Goal: Transaction & Acquisition: Book appointment/travel/reservation

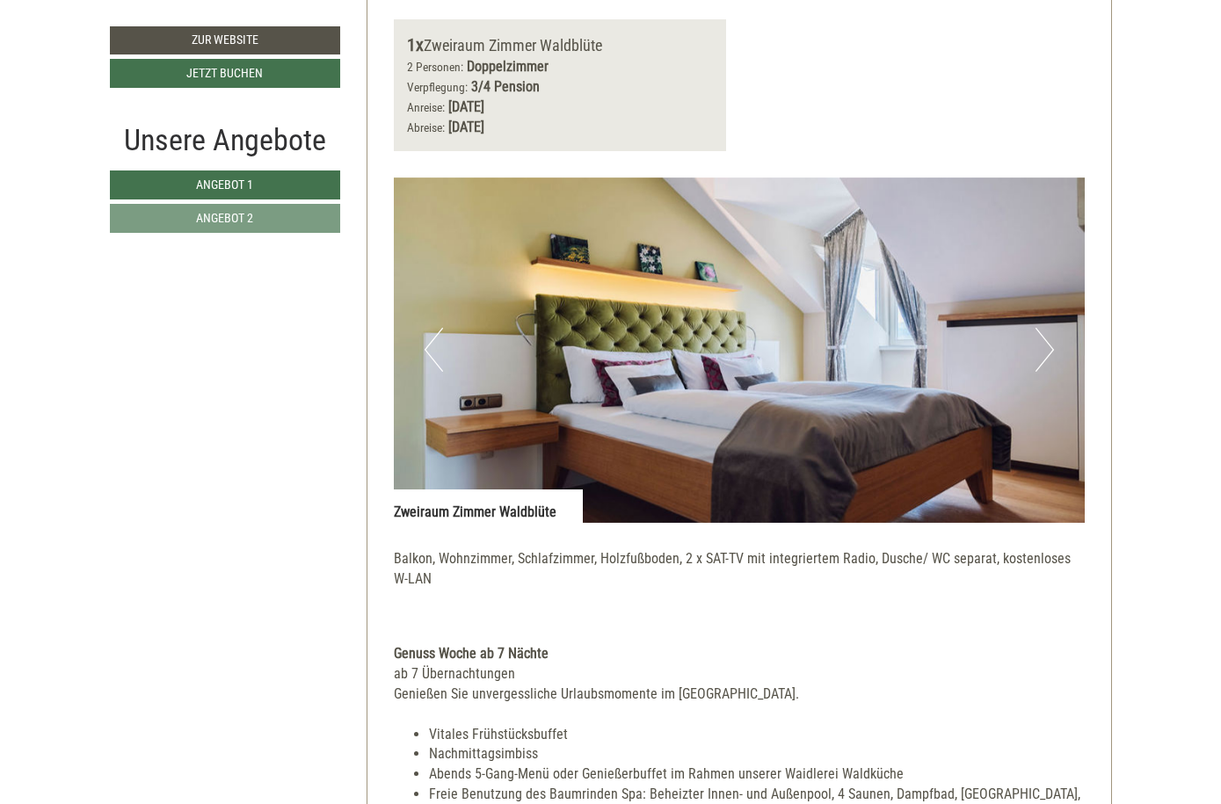
scroll to position [2338, 0]
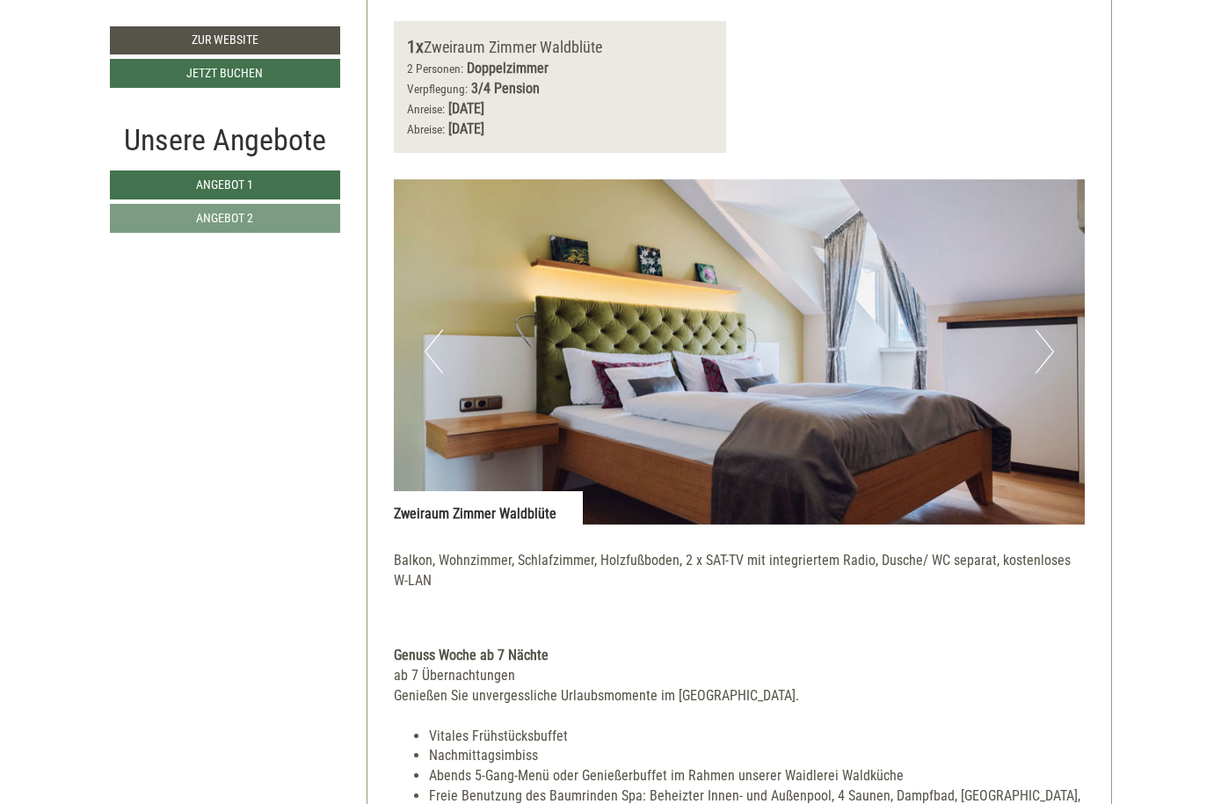
click at [1036, 330] on button "Next" at bounding box center [1044, 352] width 18 height 44
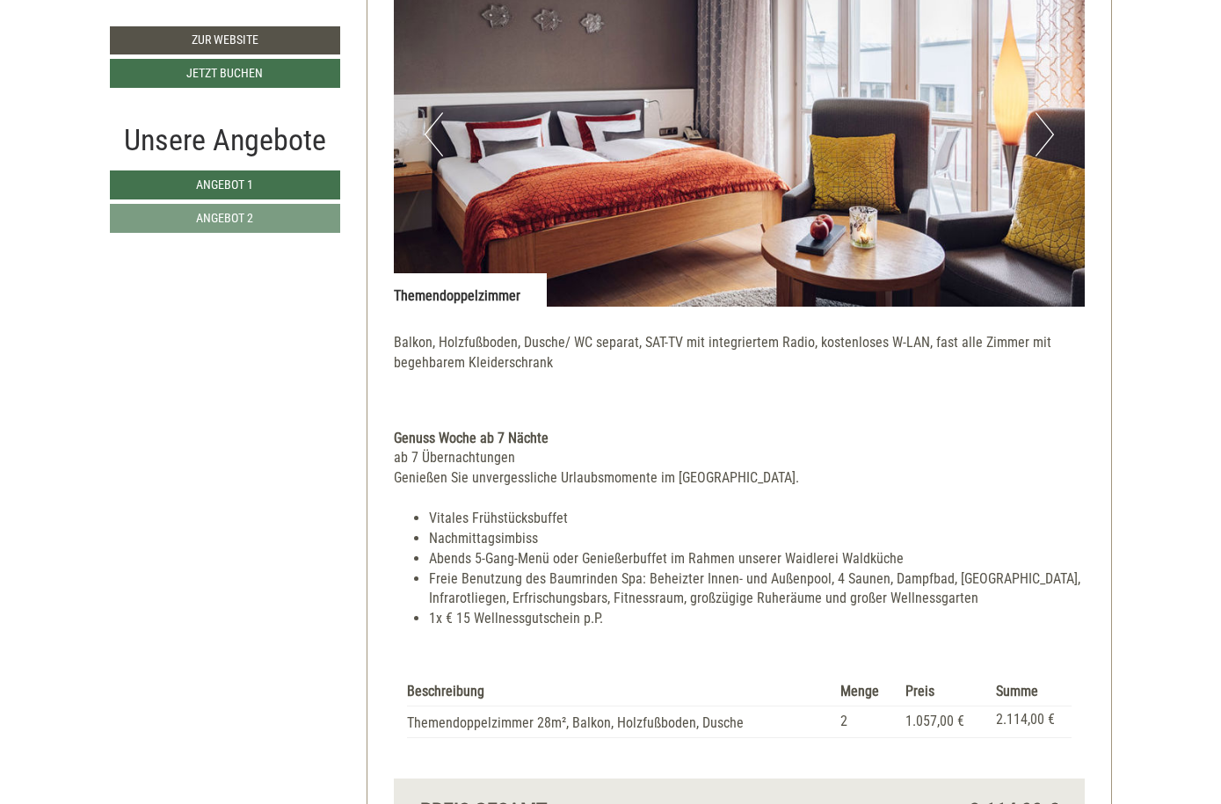
scroll to position [1240, 0]
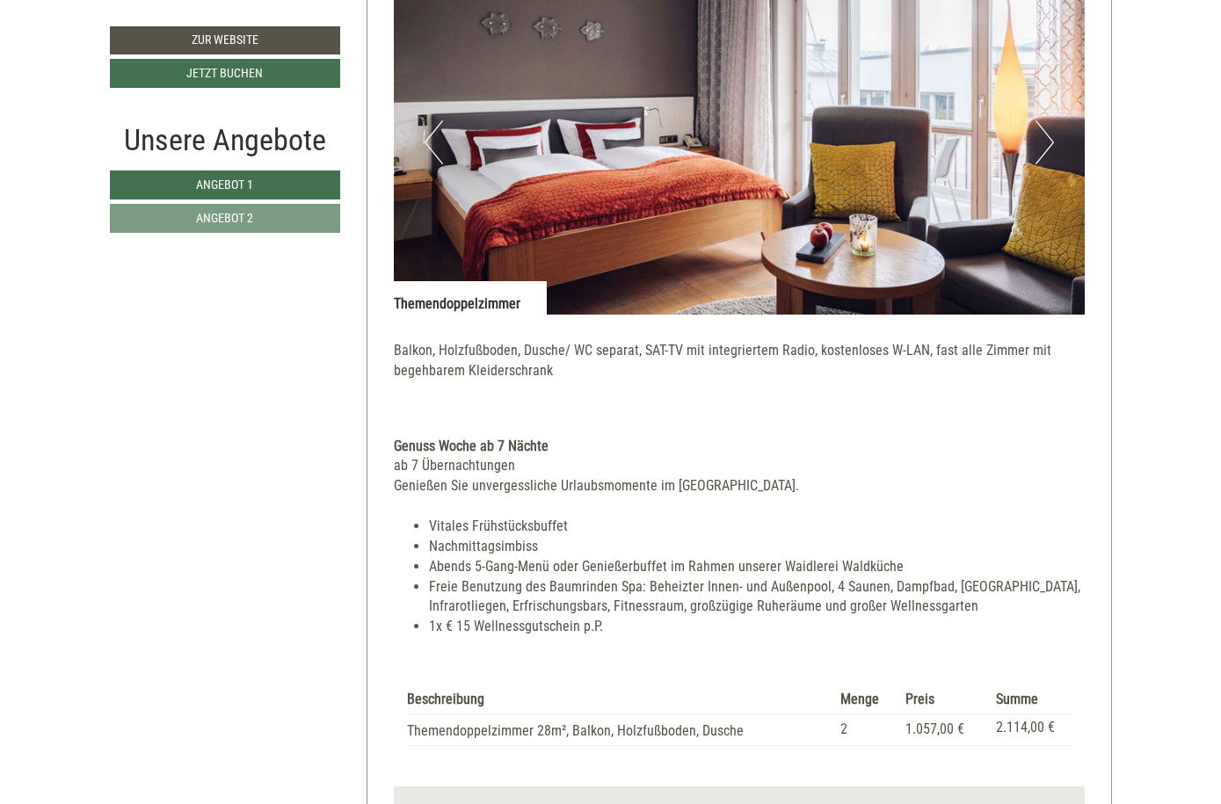
click at [1042, 140] on button "Next" at bounding box center [1044, 142] width 18 height 44
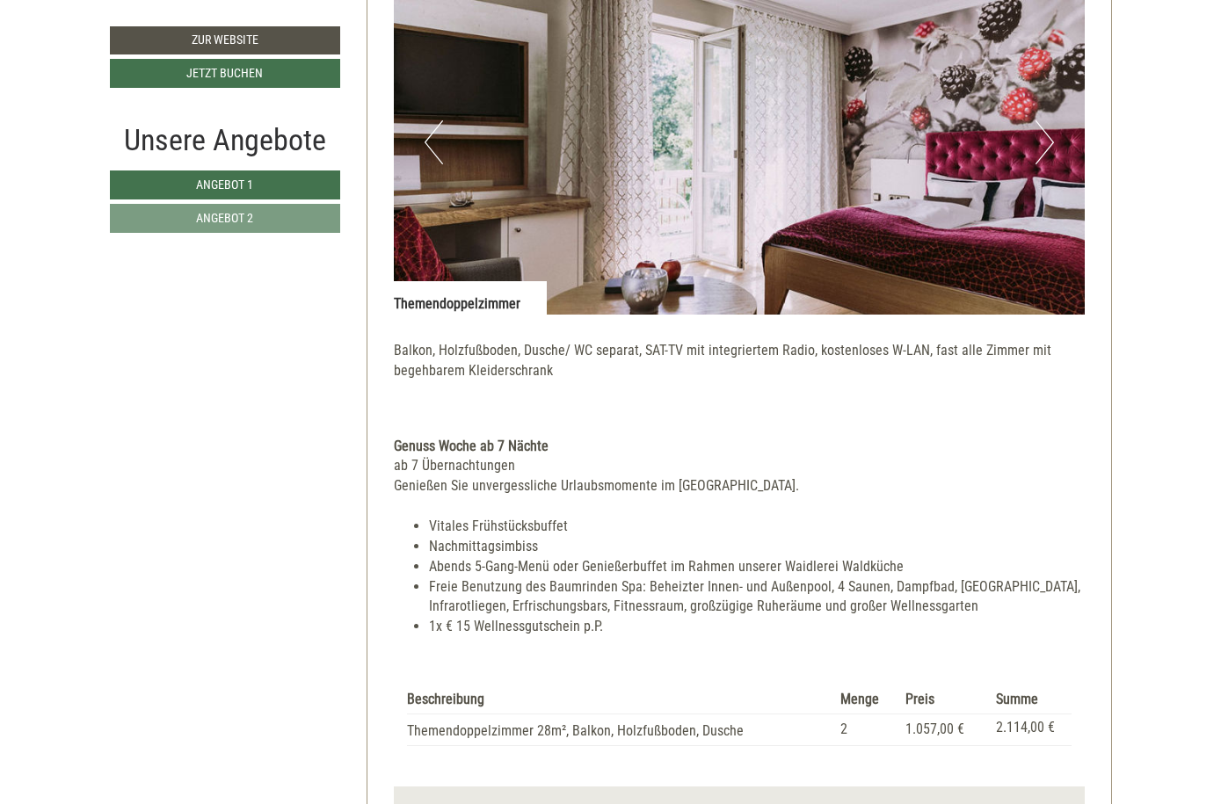
click at [1039, 134] on button "Next" at bounding box center [1044, 142] width 18 height 44
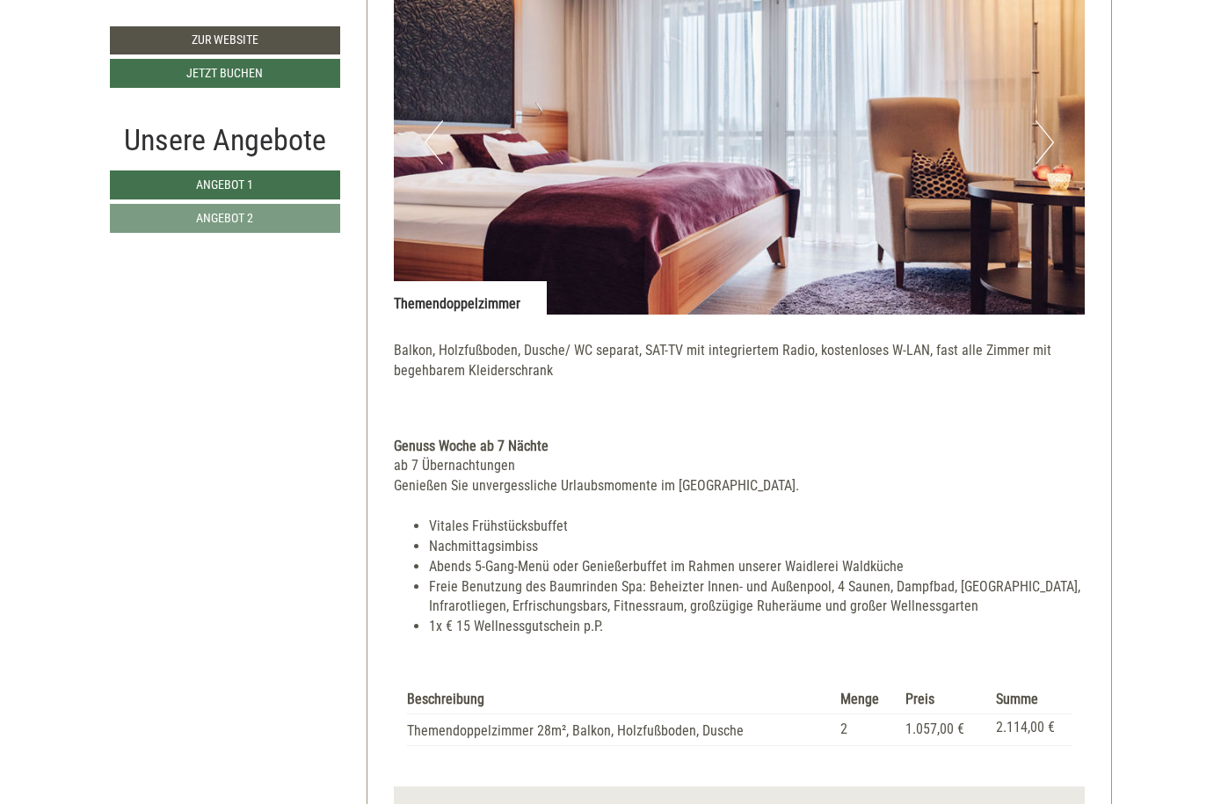
click at [1039, 134] on button "Next" at bounding box center [1044, 142] width 18 height 44
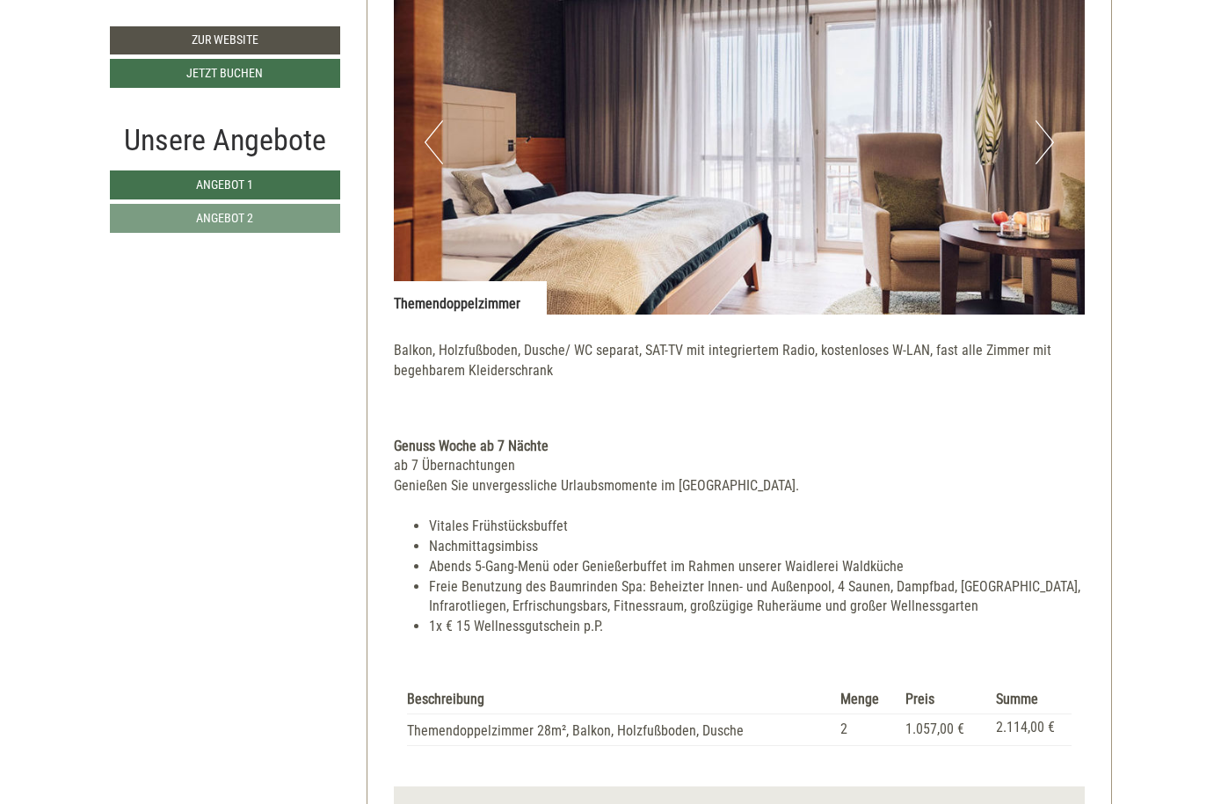
click at [1039, 134] on button "Next" at bounding box center [1044, 142] width 18 height 44
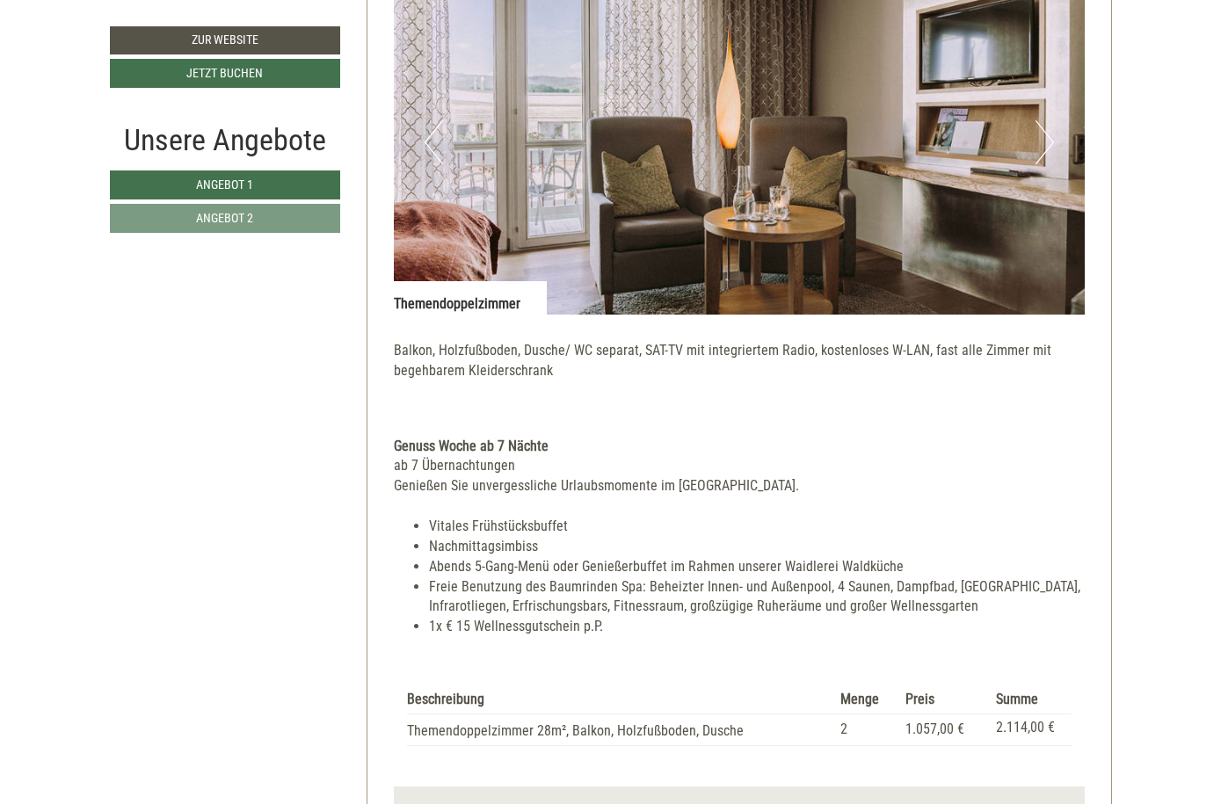
click at [1039, 134] on button "Next" at bounding box center [1044, 142] width 18 height 44
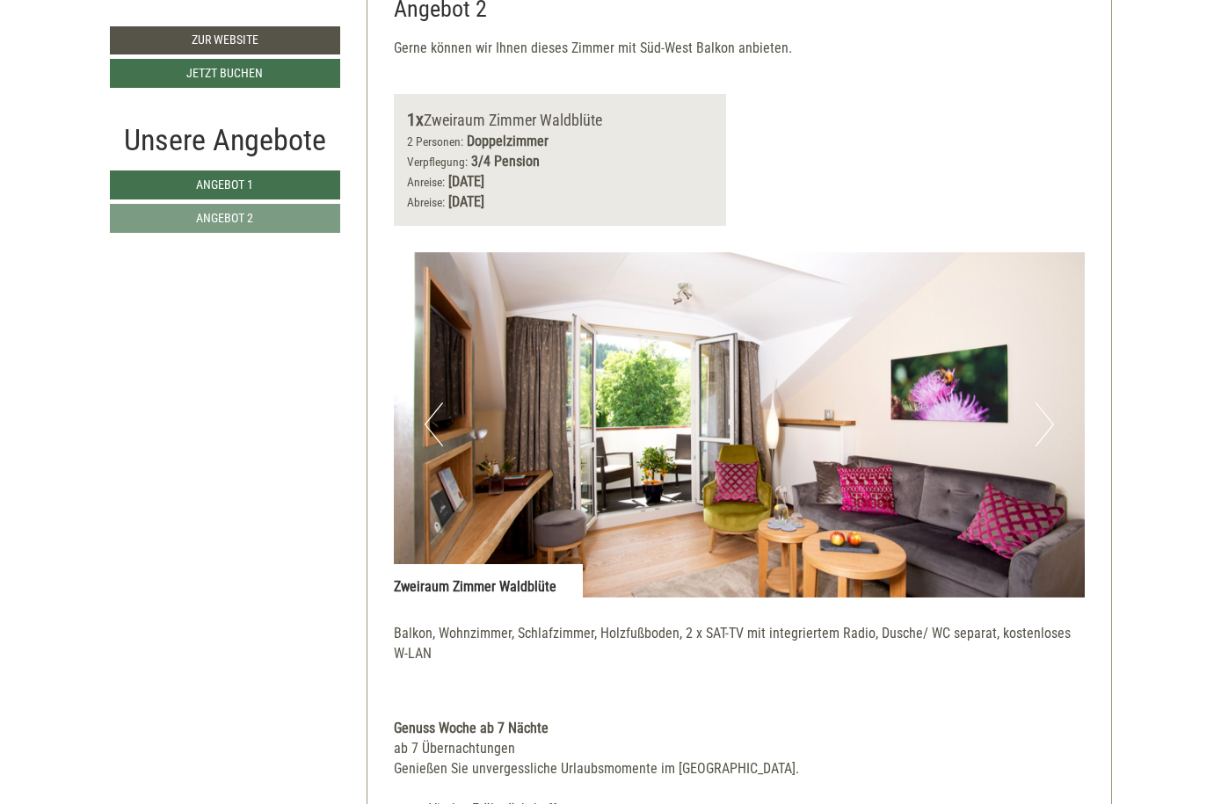
scroll to position [2283, 0]
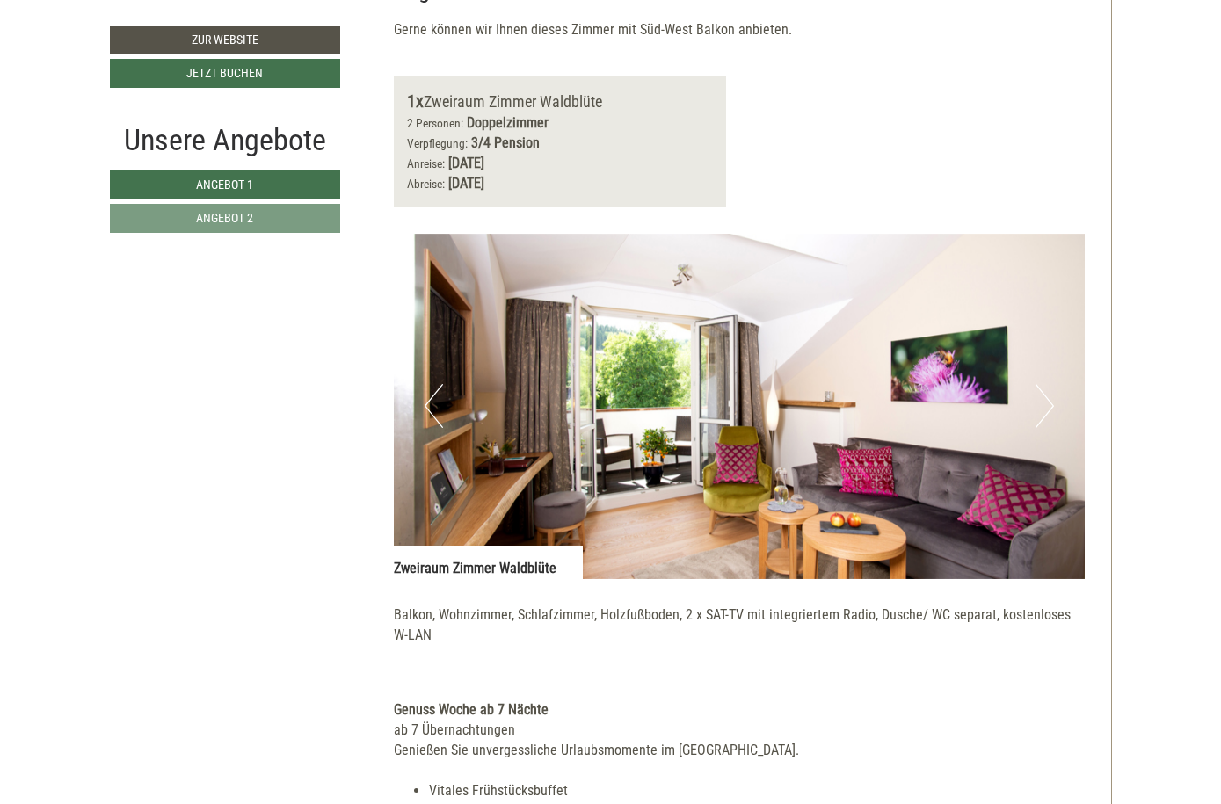
click at [1052, 388] on button "Next" at bounding box center [1044, 406] width 18 height 44
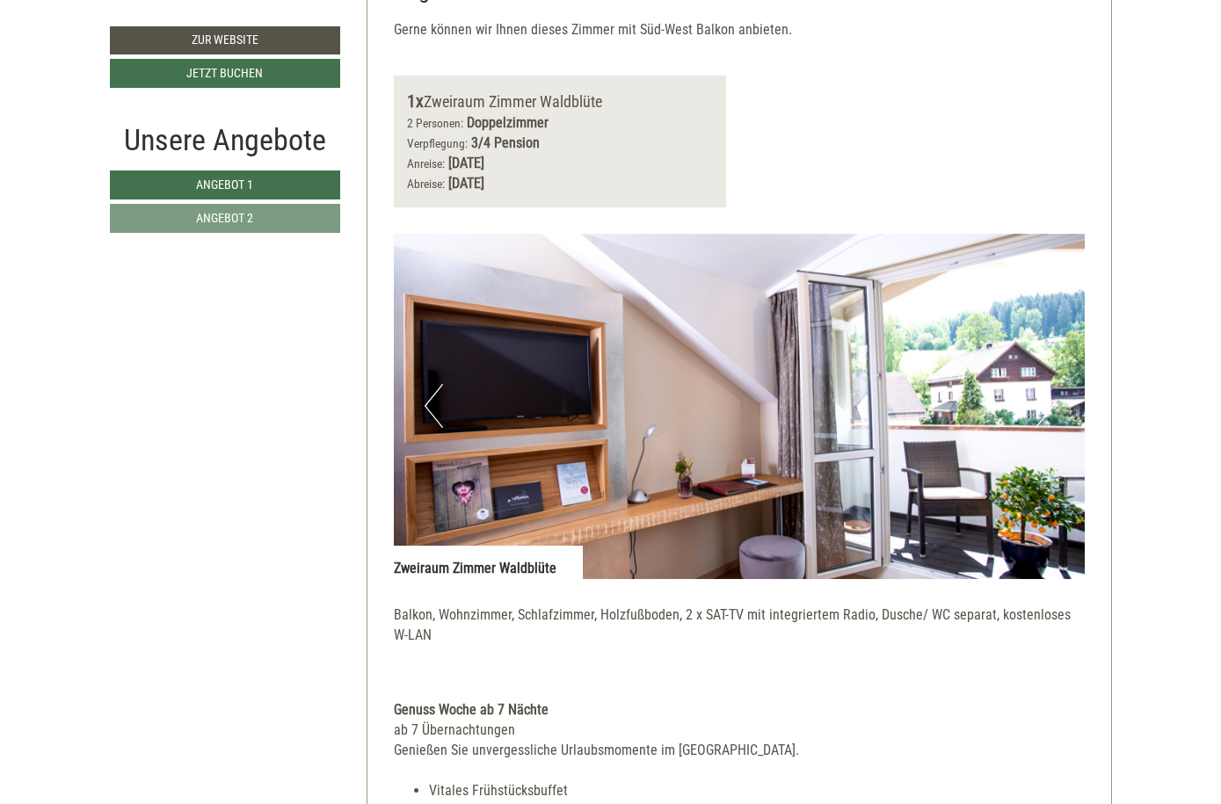
click at [1044, 387] on button "Next" at bounding box center [1044, 406] width 18 height 44
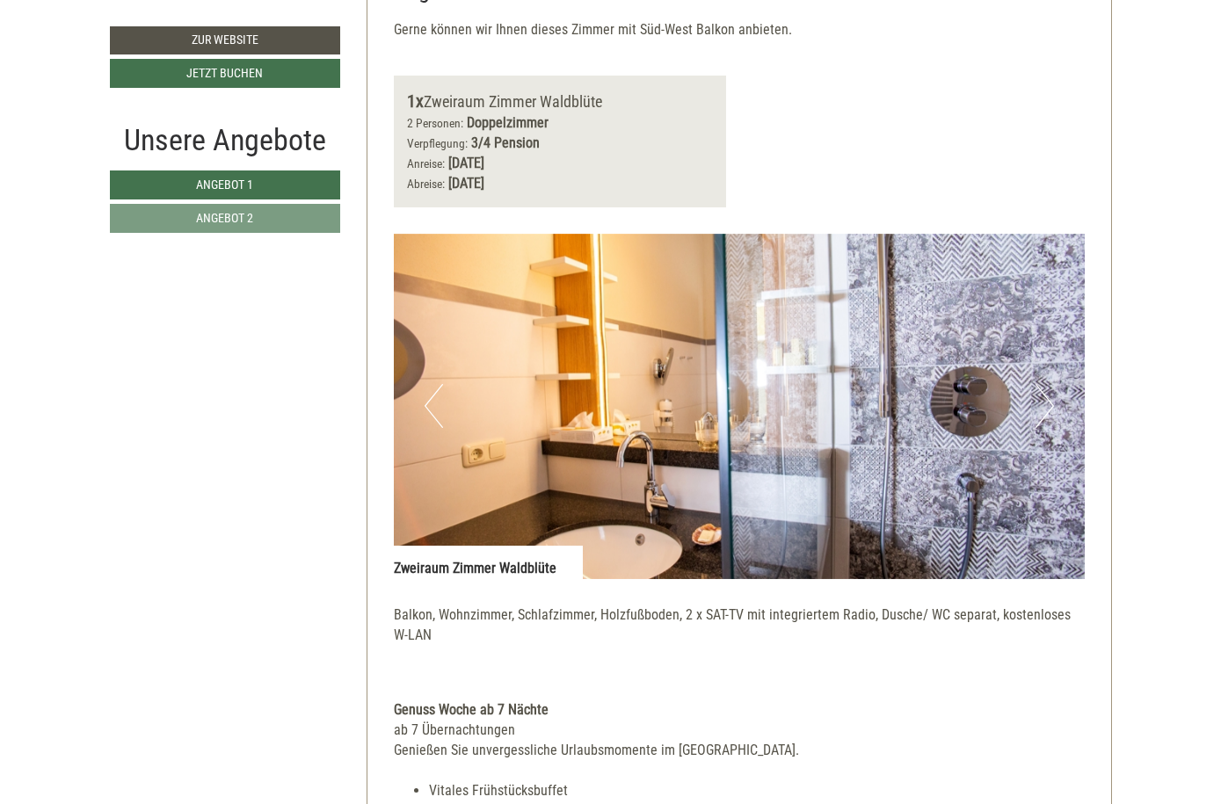
click at [1044, 387] on button "Next" at bounding box center [1044, 406] width 18 height 44
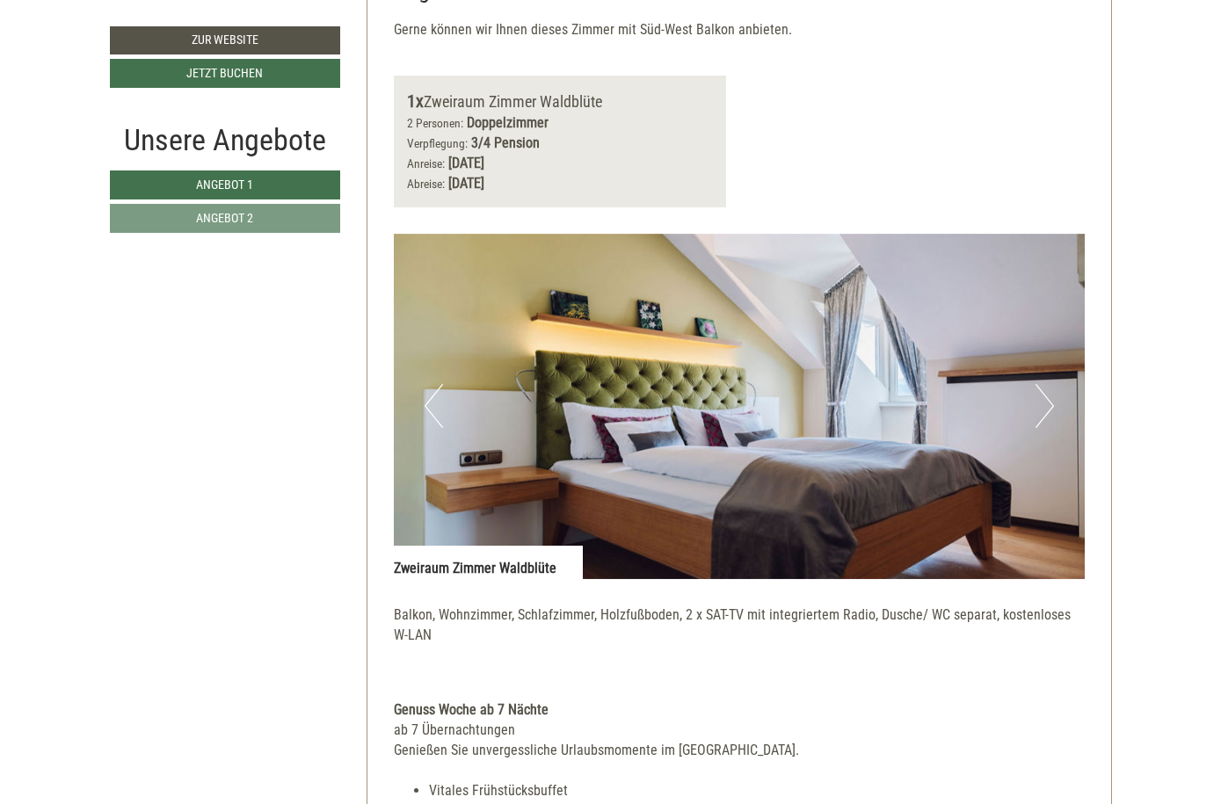
click at [1044, 387] on button "Next" at bounding box center [1044, 406] width 18 height 44
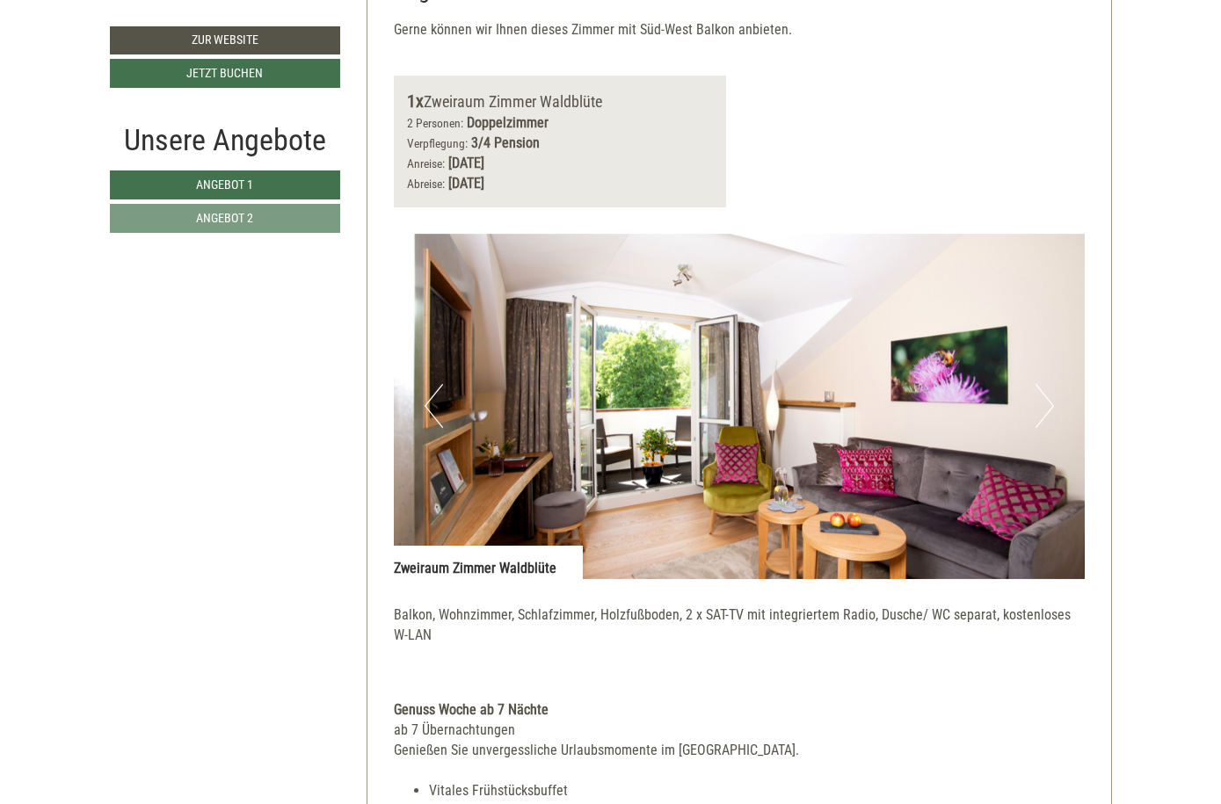
click at [1047, 384] on button "Next" at bounding box center [1044, 406] width 18 height 44
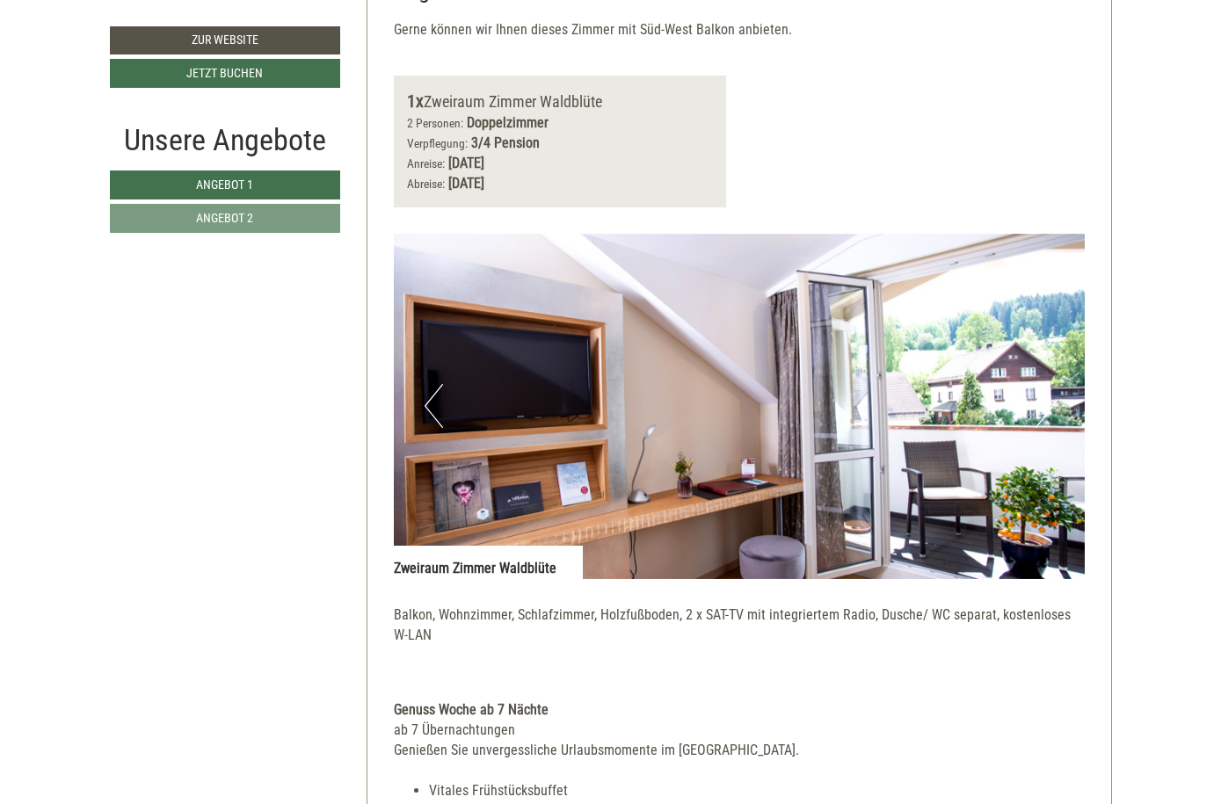
click at [1047, 384] on button "Next" at bounding box center [1044, 406] width 18 height 44
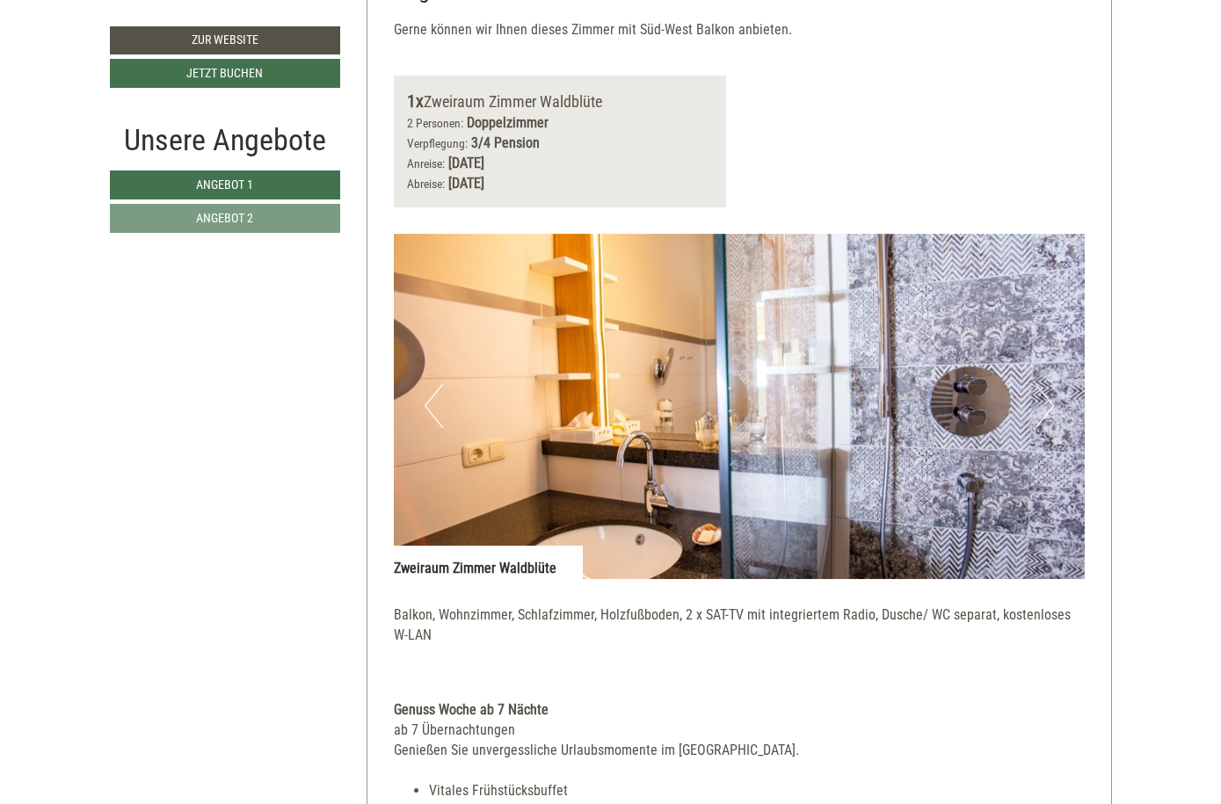
click at [1047, 384] on button "Next" at bounding box center [1044, 406] width 18 height 44
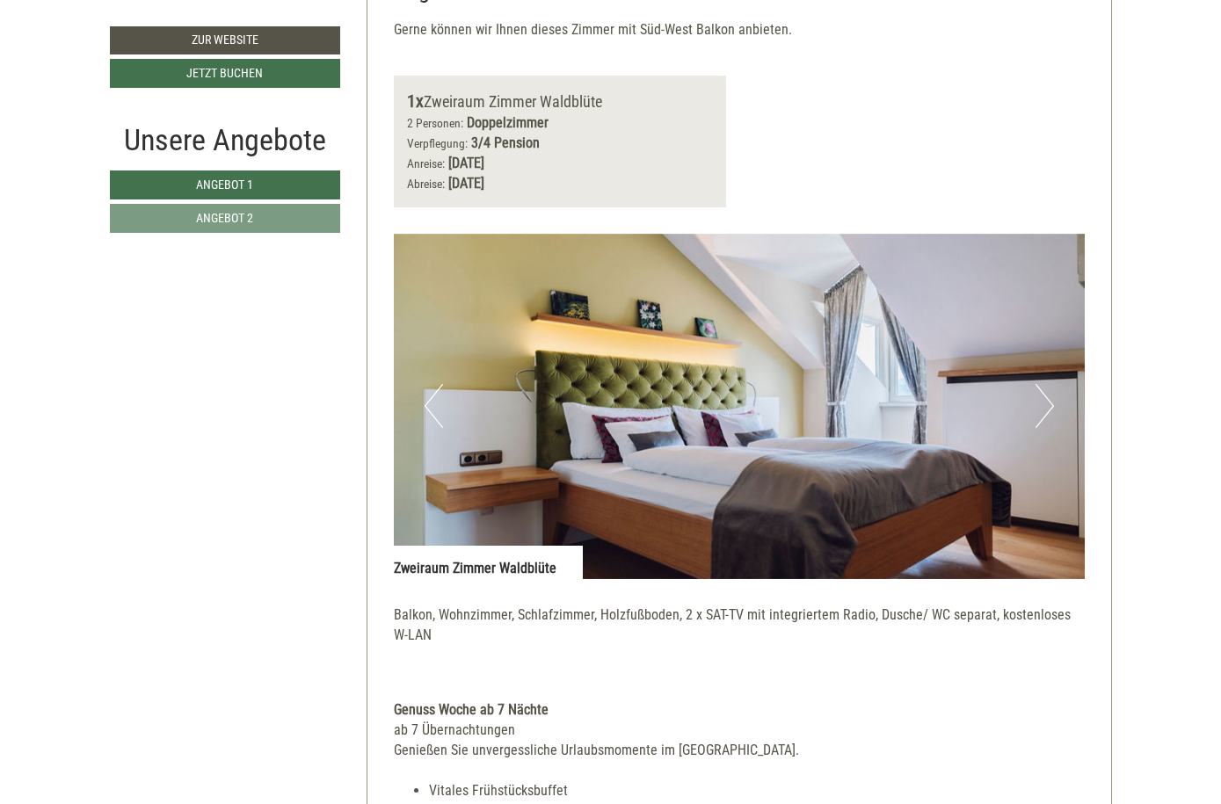
click at [1045, 385] on button "Next" at bounding box center [1044, 406] width 18 height 44
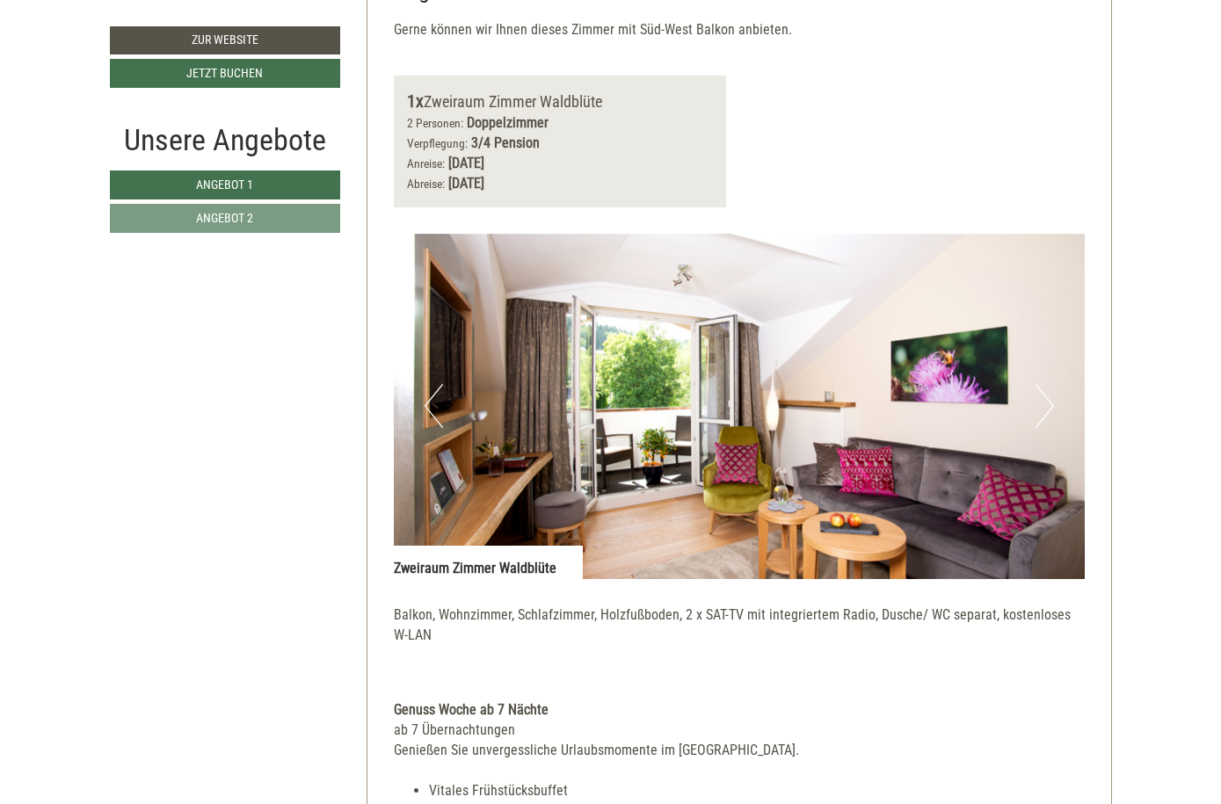
click at [1045, 385] on button "Next" at bounding box center [1044, 406] width 18 height 44
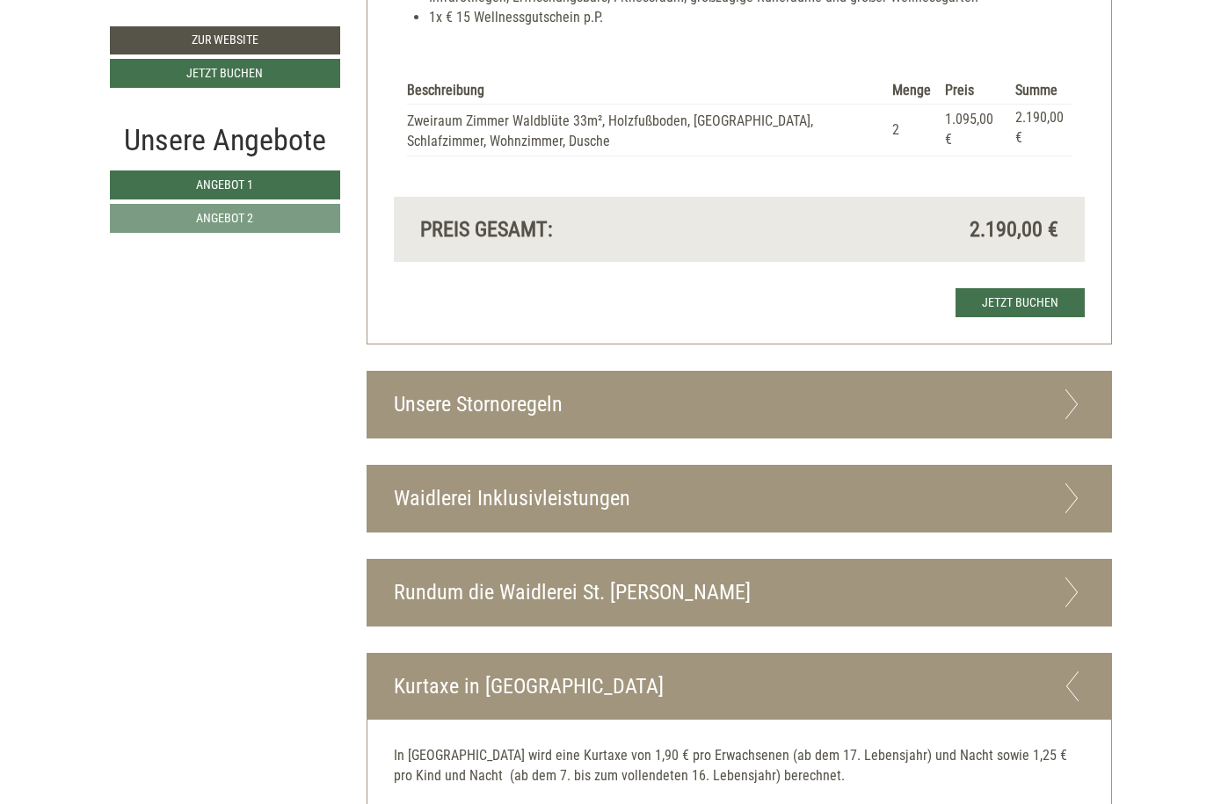
scroll to position [3171, 0]
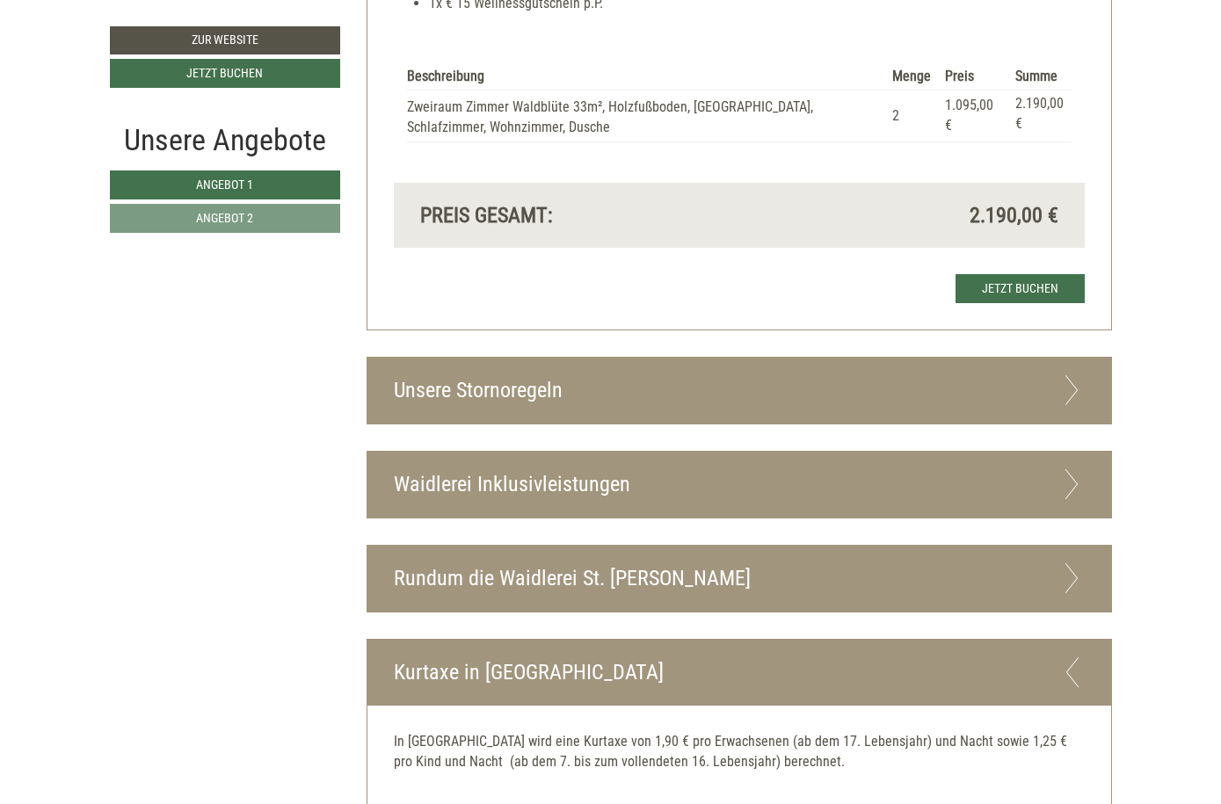
click at [1071, 375] on icon at bounding box center [1071, 390] width 25 height 30
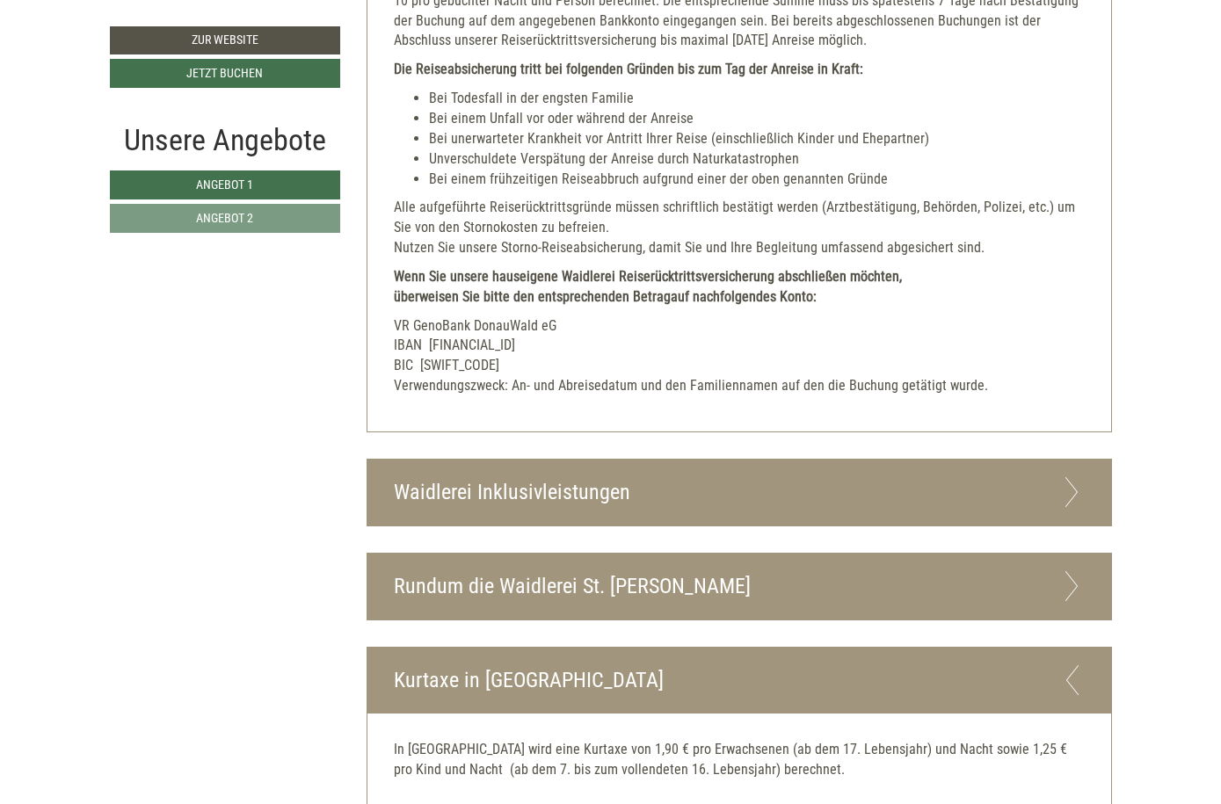
scroll to position [4037, 0]
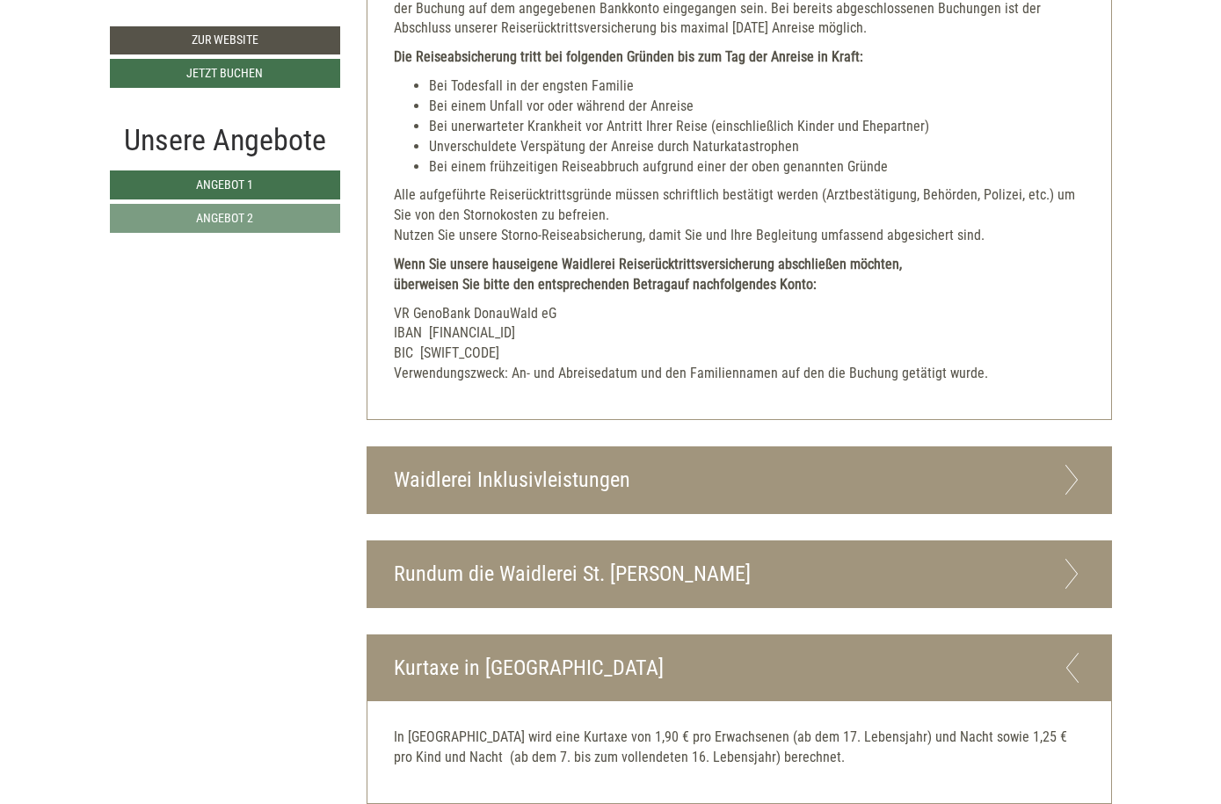
click at [1080, 465] on icon at bounding box center [1071, 480] width 25 height 30
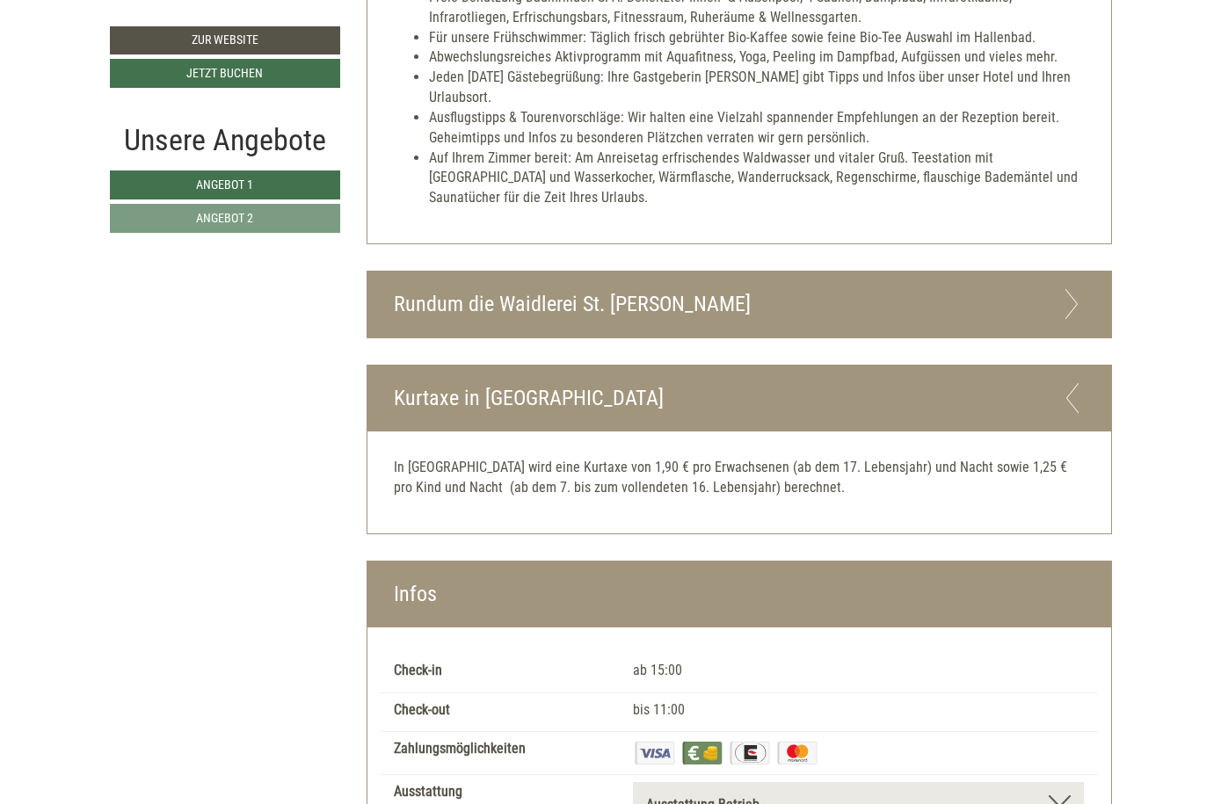
scroll to position [4984, 0]
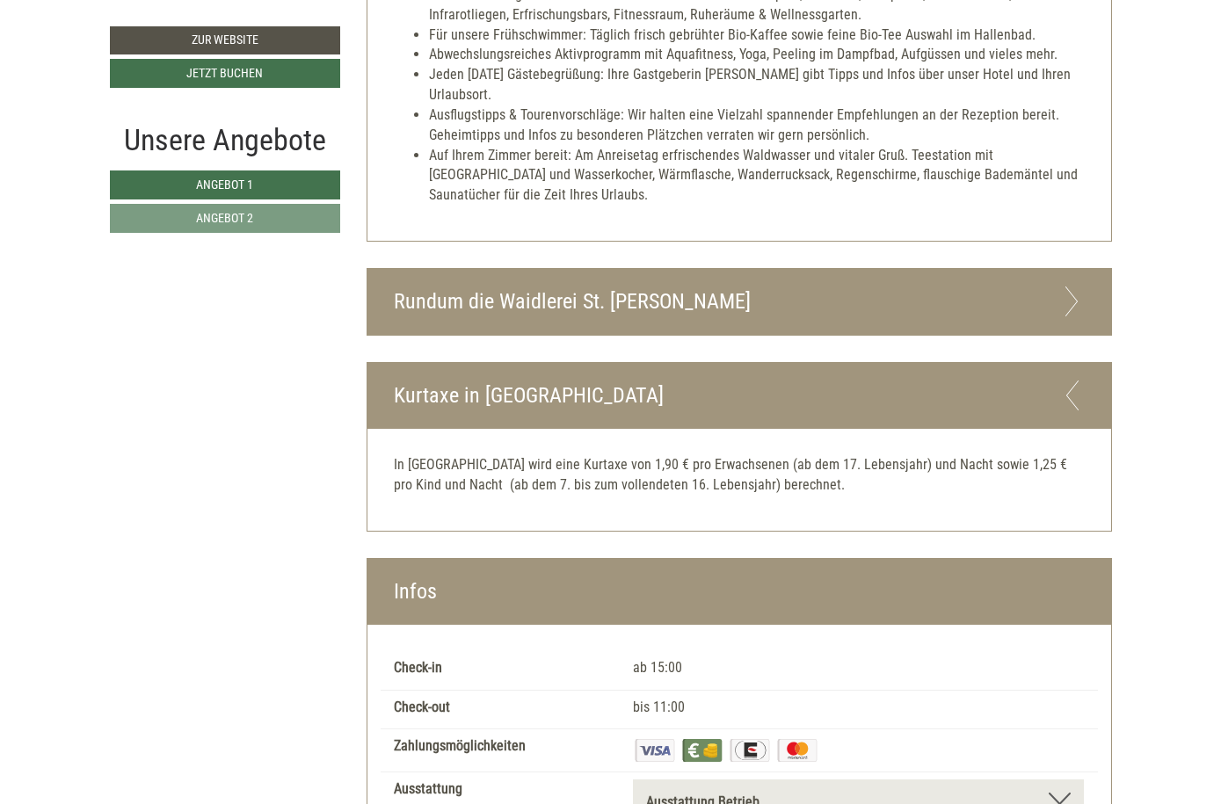
click at [1067, 287] on icon at bounding box center [1071, 302] width 25 height 30
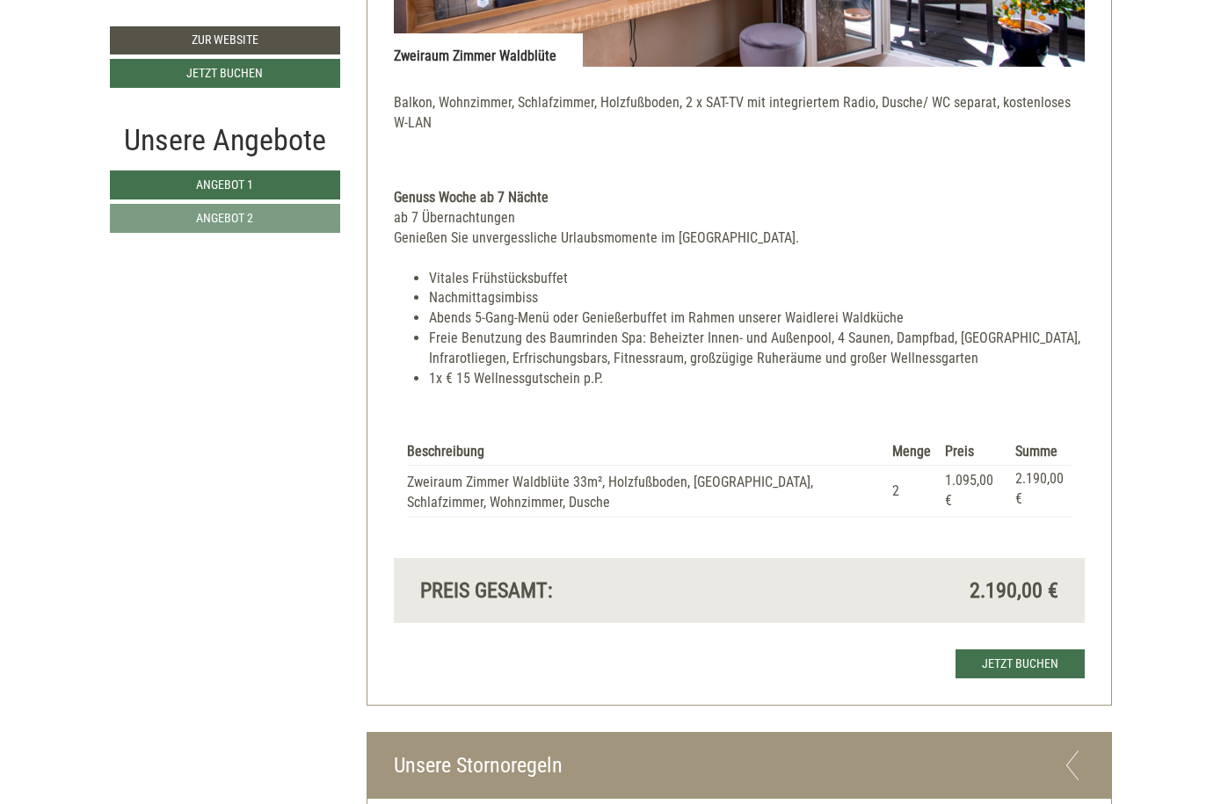
scroll to position [2798, 0]
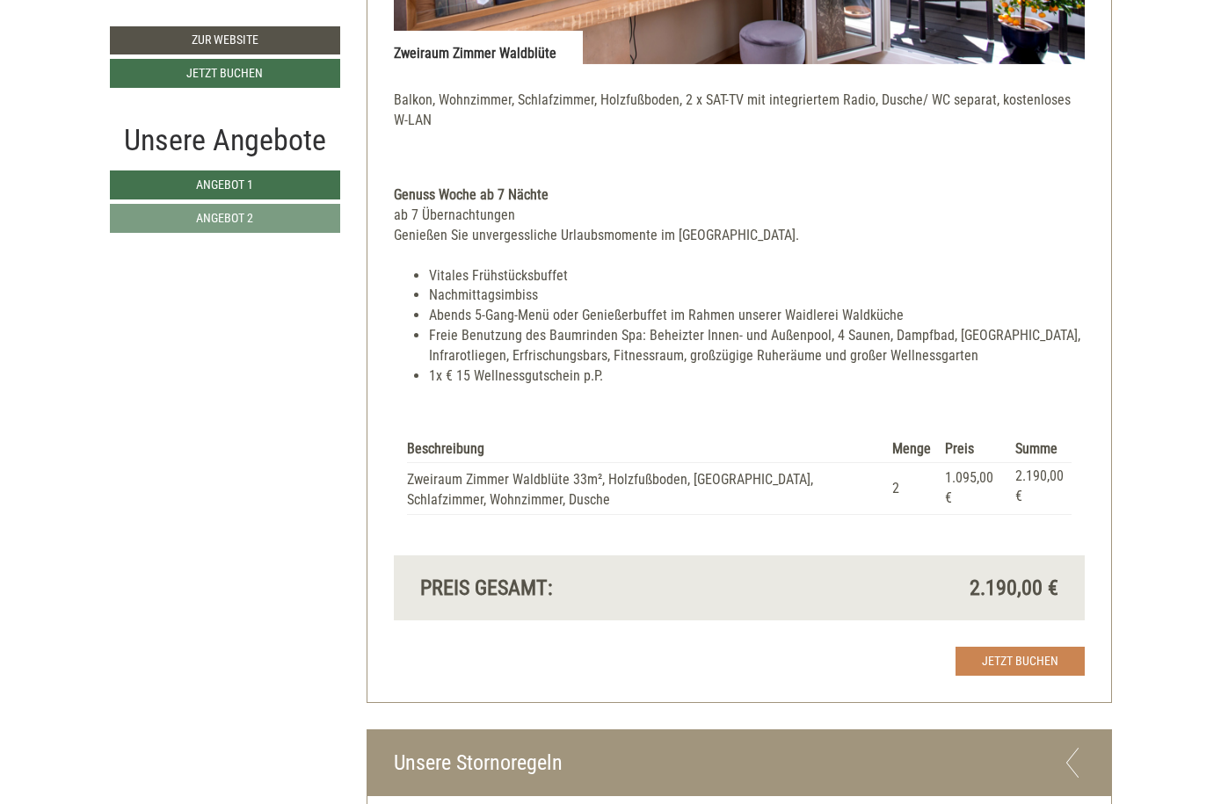
click at [1023, 647] on link "Jetzt buchen" at bounding box center [1019, 661] width 129 height 29
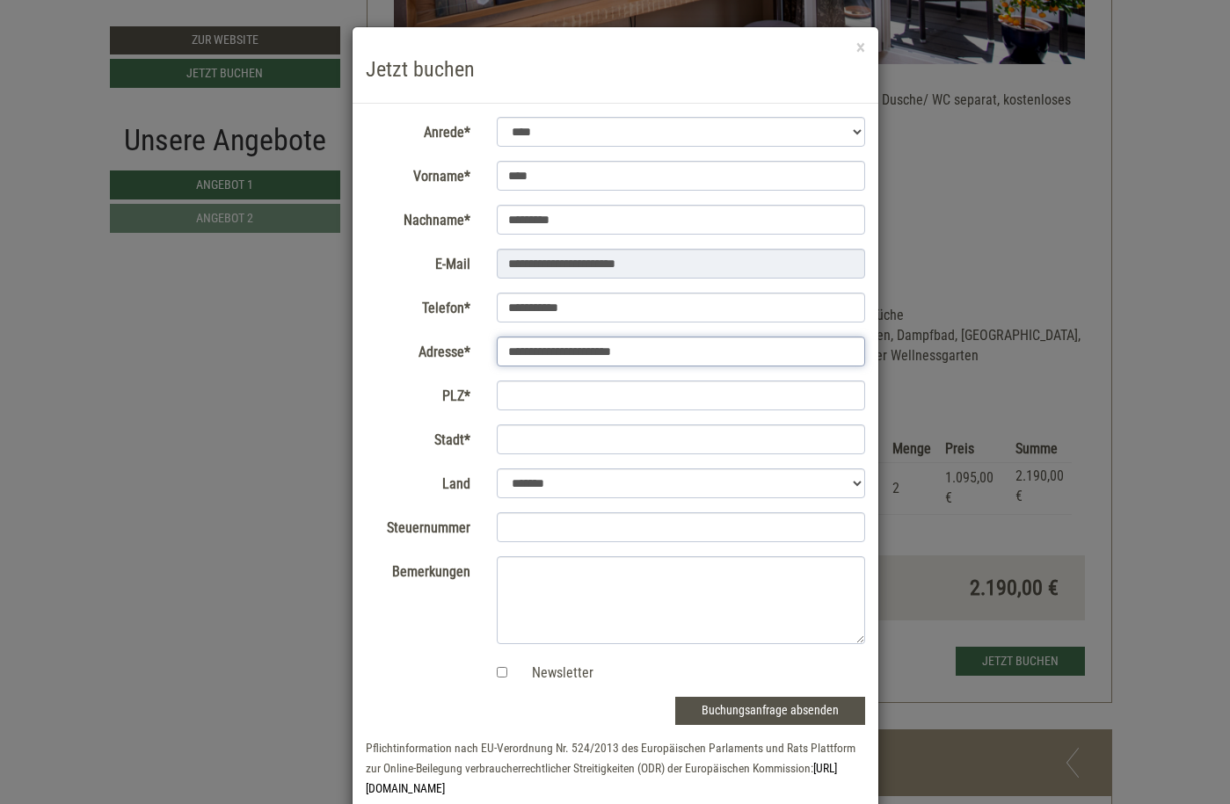
type input "**********"
type input "*****"
type input "********"
click at [405, 454] on div "Stadt* ********" at bounding box center [615, 440] width 526 height 31
click at [580, 488] on select "**********" at bounding box center [681, 483] width 368 height 30
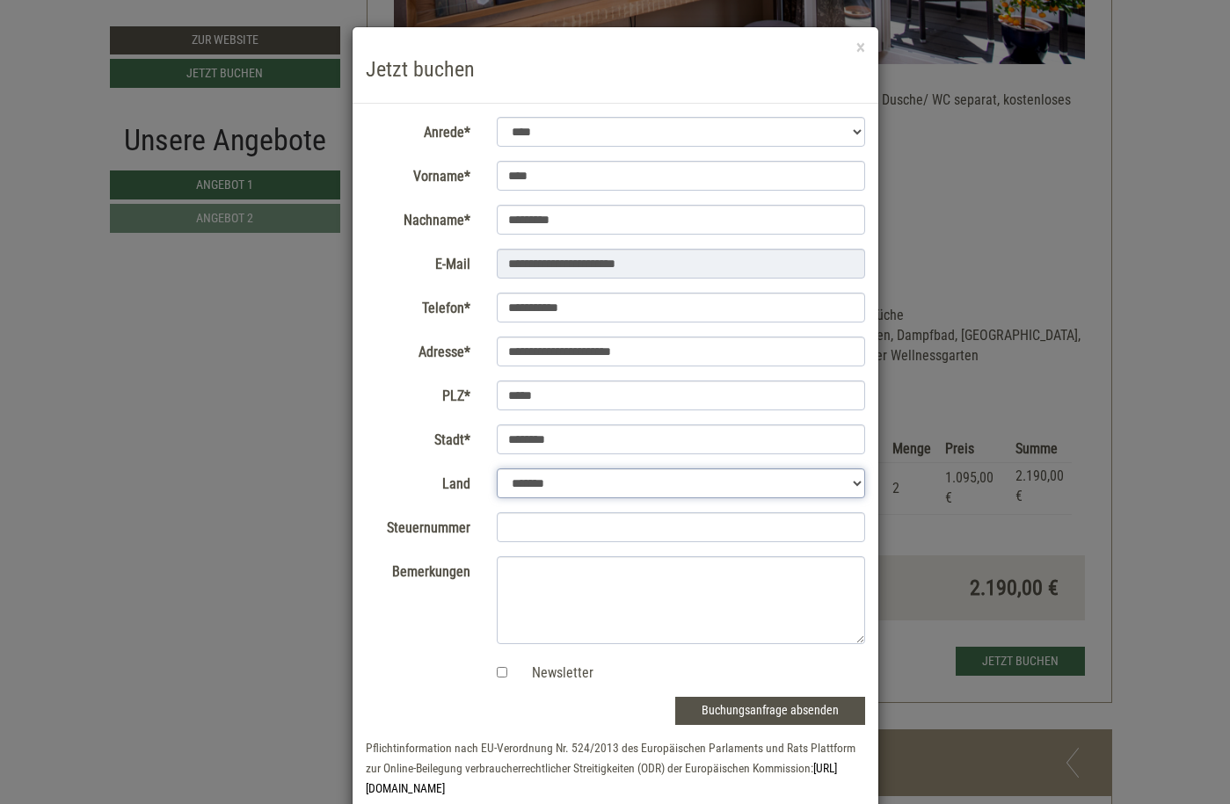
select select "*"
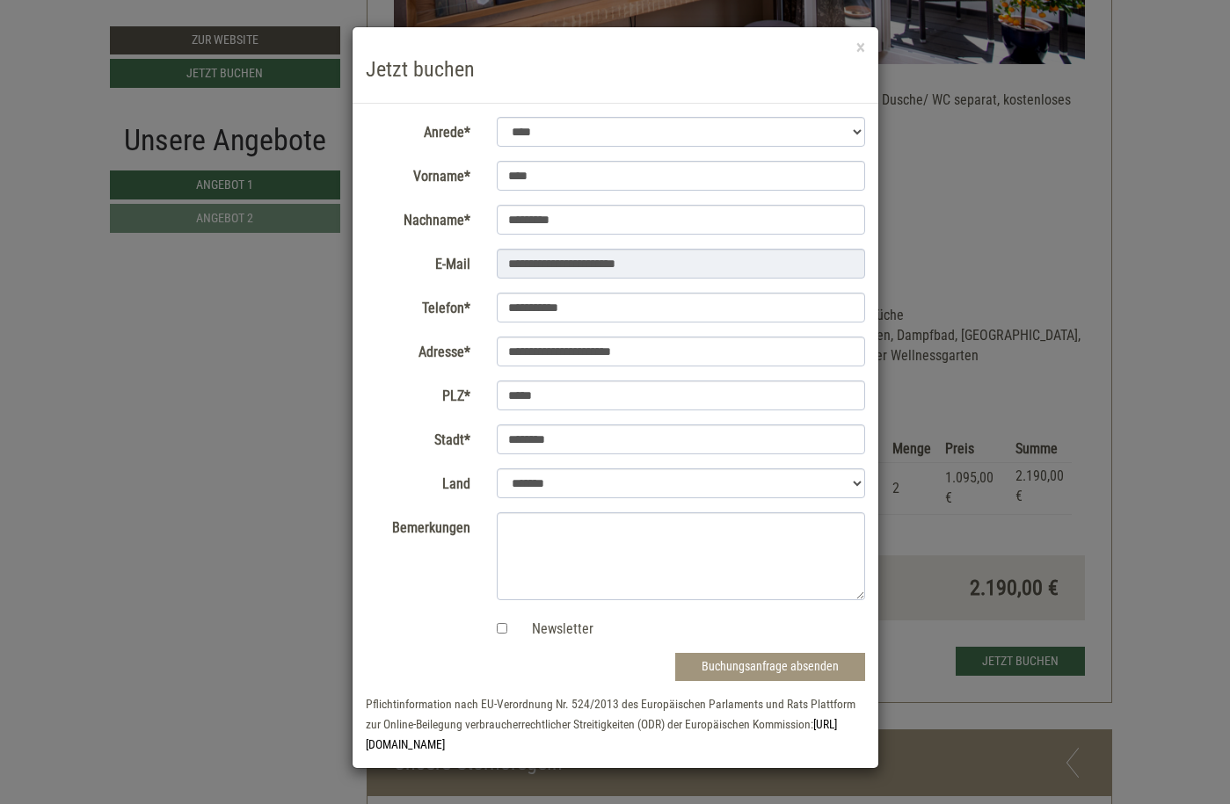
click at [736, 663] on button "Buchungsanfrage absenden" at bounding box center [770, 667] width 190 height 28
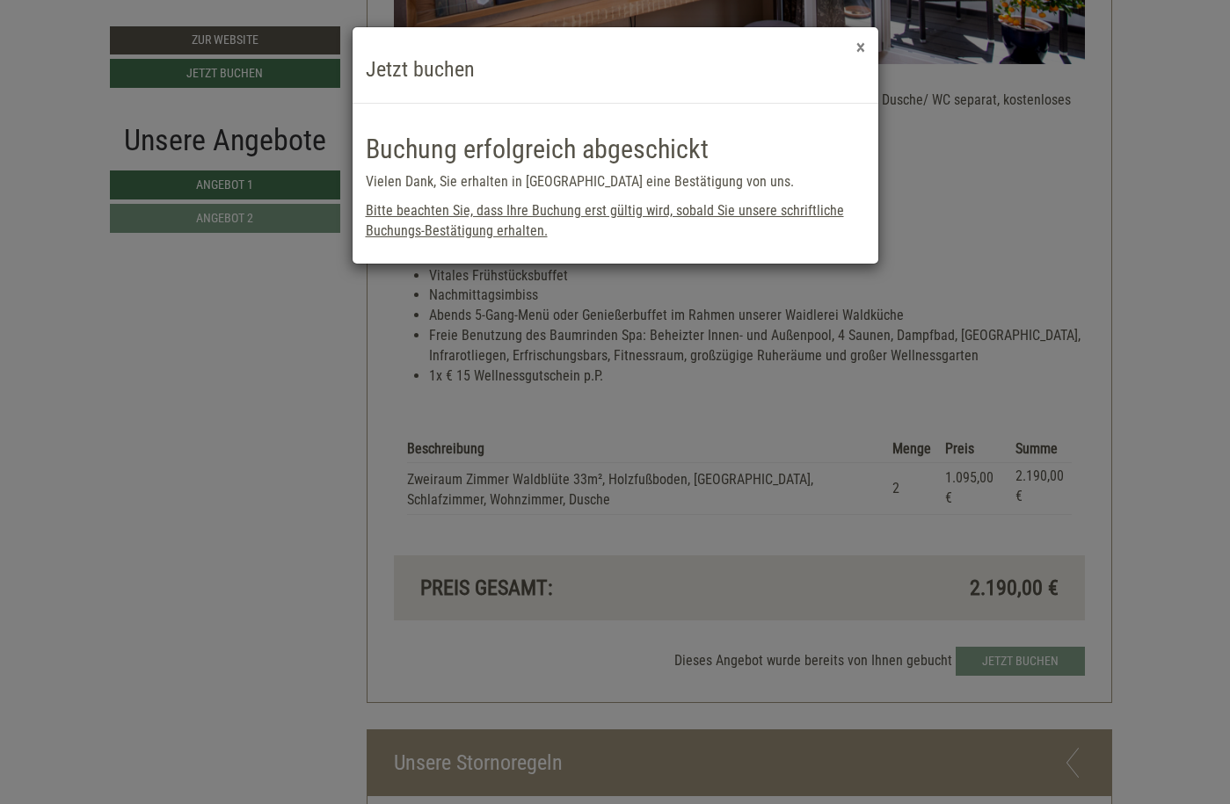
click at [860, 47] on button "×" at bounding box center [860, 48] width 9 height 18
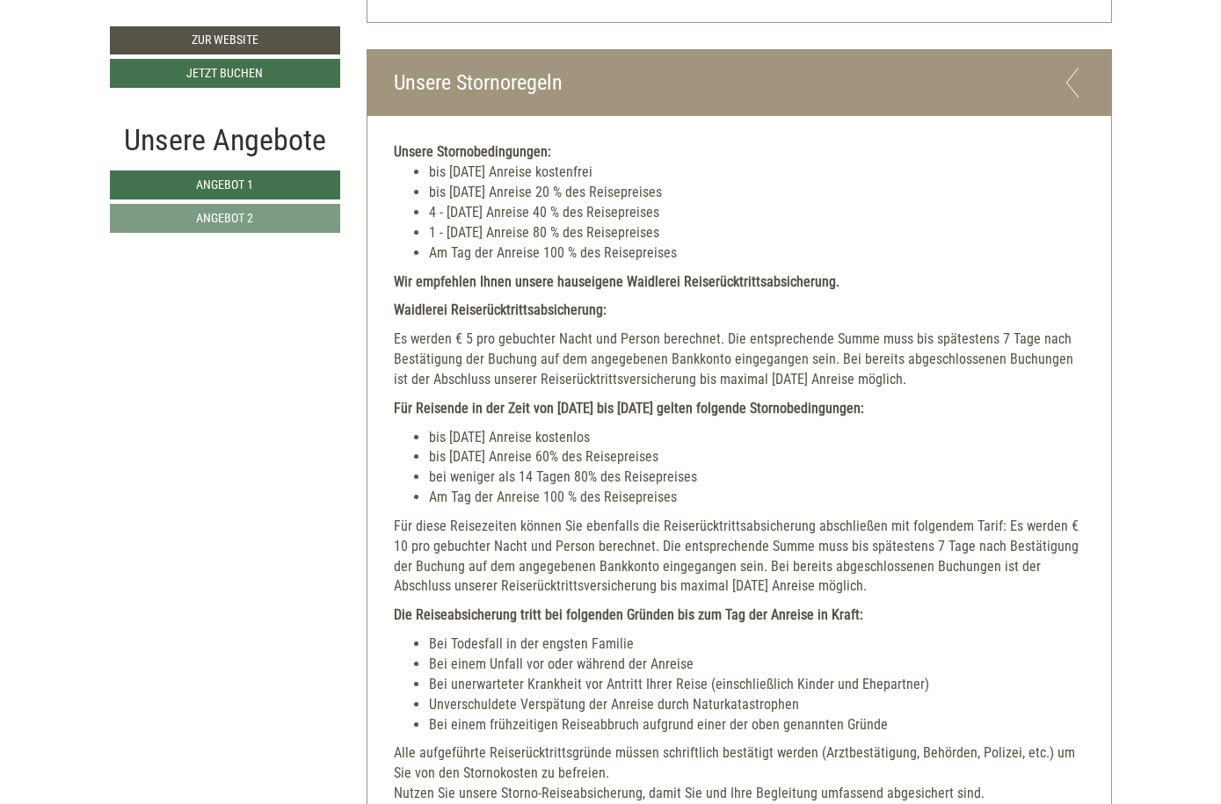
scroll to position [3481, 0]
